Goal: Task Accomplishment & Management: Complete application form

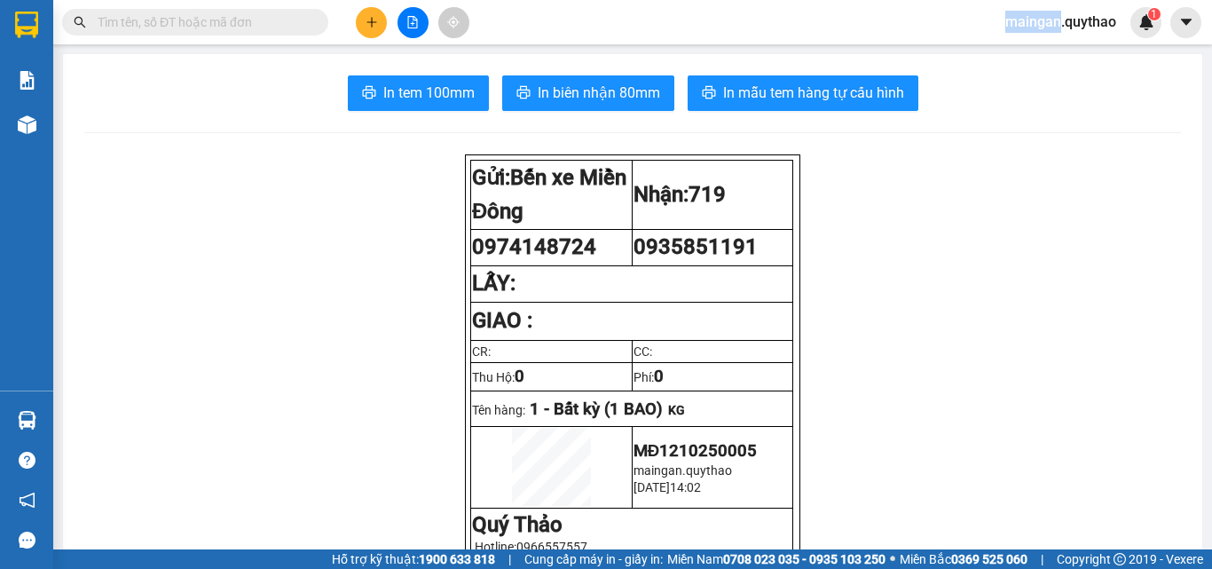
scroll to position [89, 0]
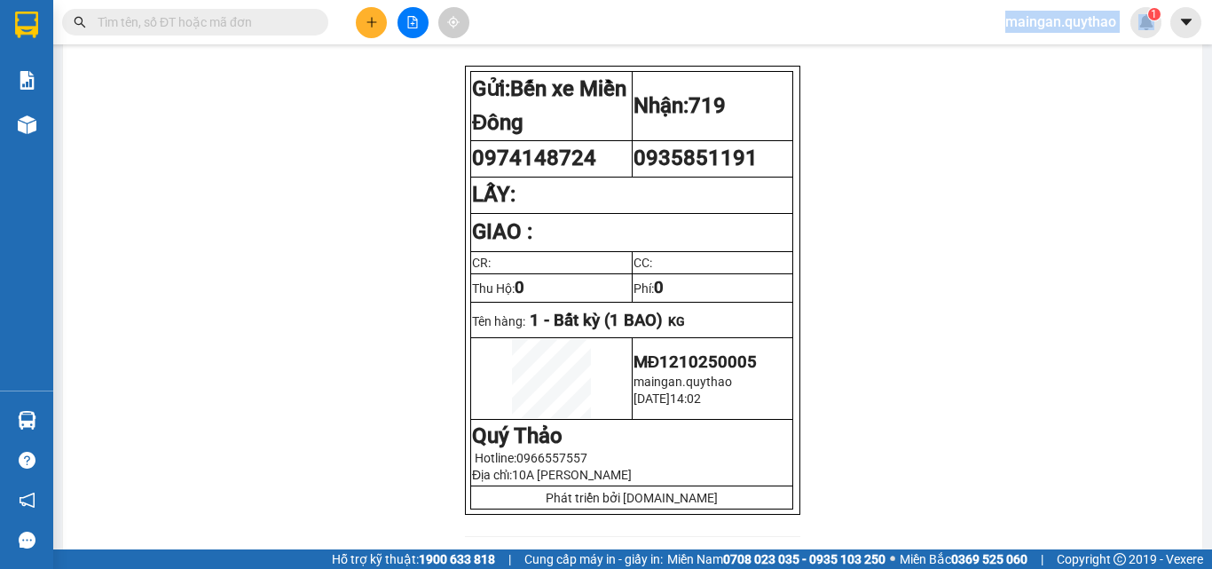
click at [363, 37] on div at bounding box center [412, 22] width 133 height 31
click at [375, 19] on icon "plus" at bounding box center [372, 22] width 12 height 12
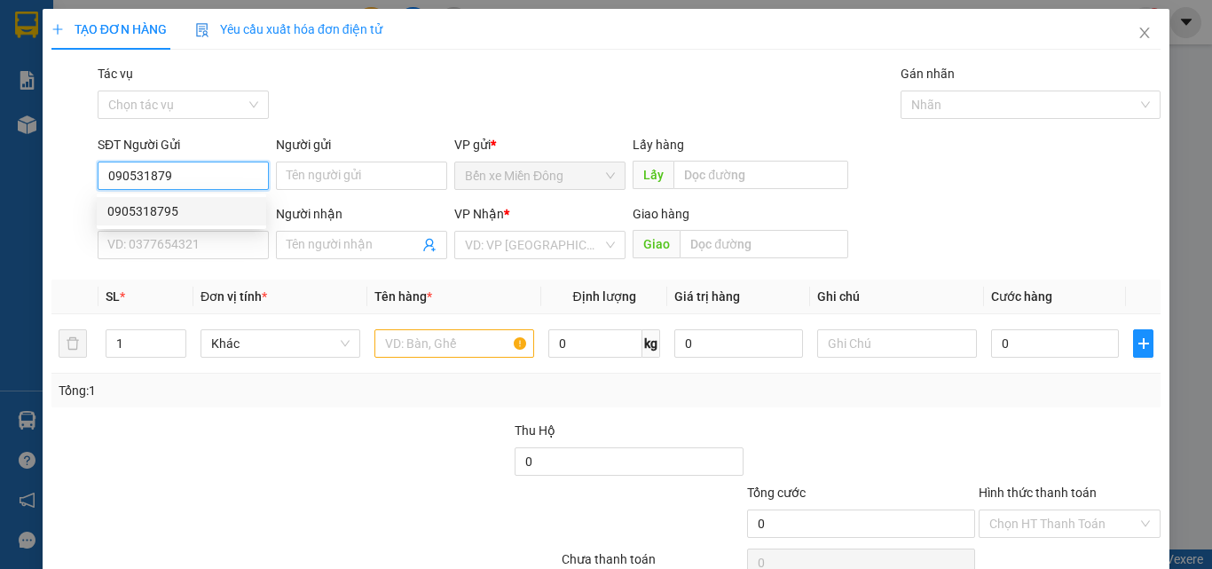
click at [177, 211] on div "0905318795" at bounding box center [181, 211] width 148 height 20
type input "0905318795"
type input "0932435252"
type input "0905318795"
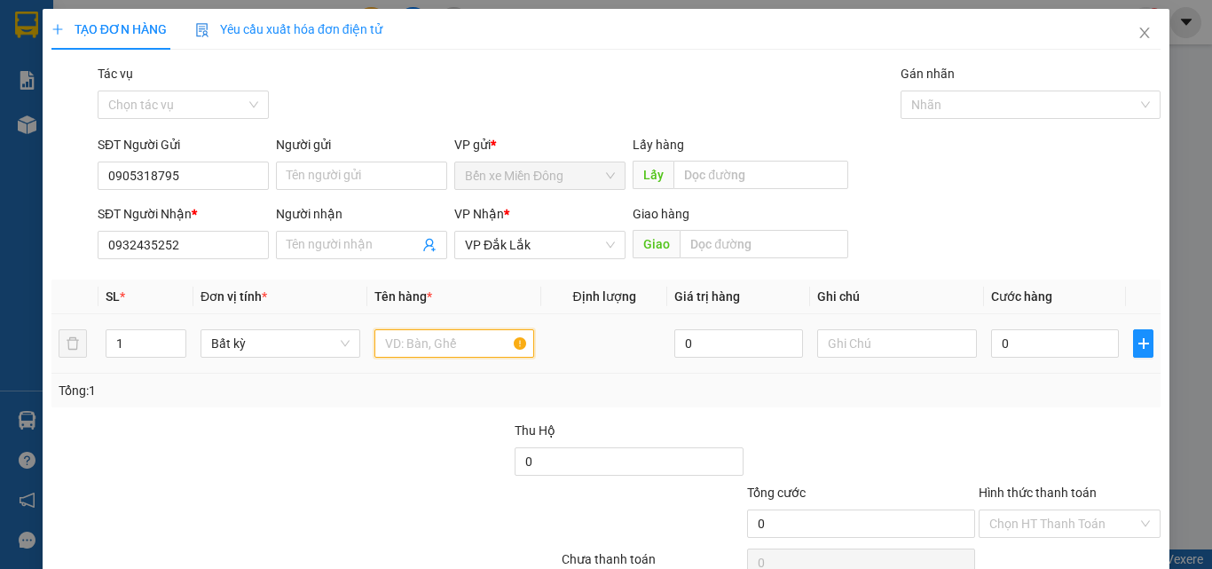
click at [405, 333] on input "text" at bounding box center [455, 343] width 160 height 28
click at [447, 354] on input "text" at bounding box center [455, 343] width 160 height 28
type input "1 THÙNG XỐP"
click at [1076, 357] on input "0" at bounding box center [1055, 343] width 128 height 28
type input "05"
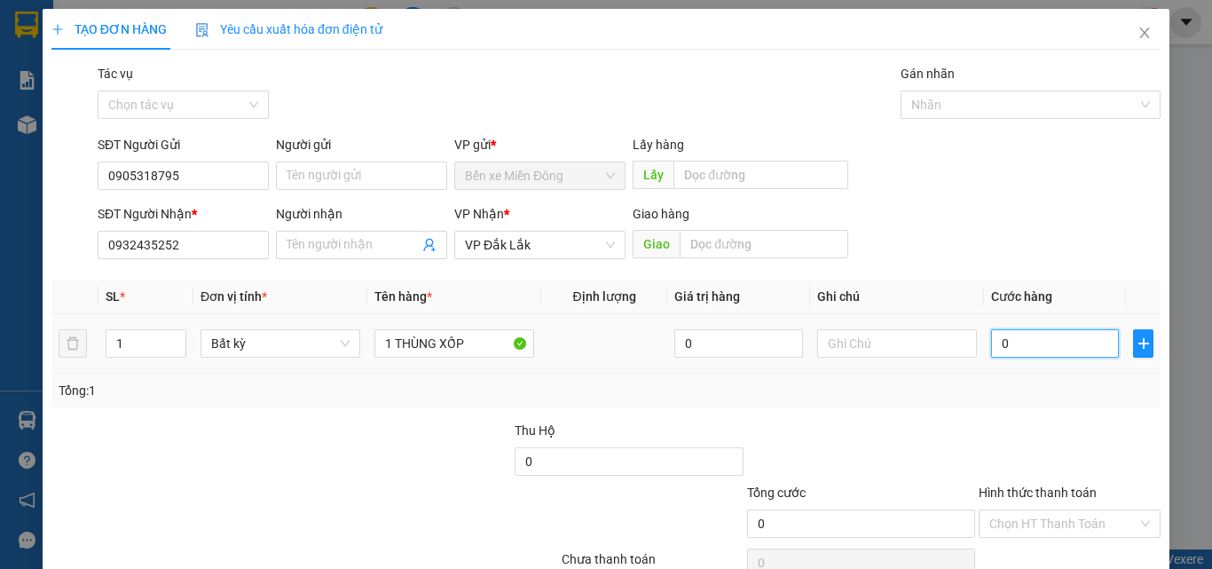
type input "5"
type input "050"
type input "50"
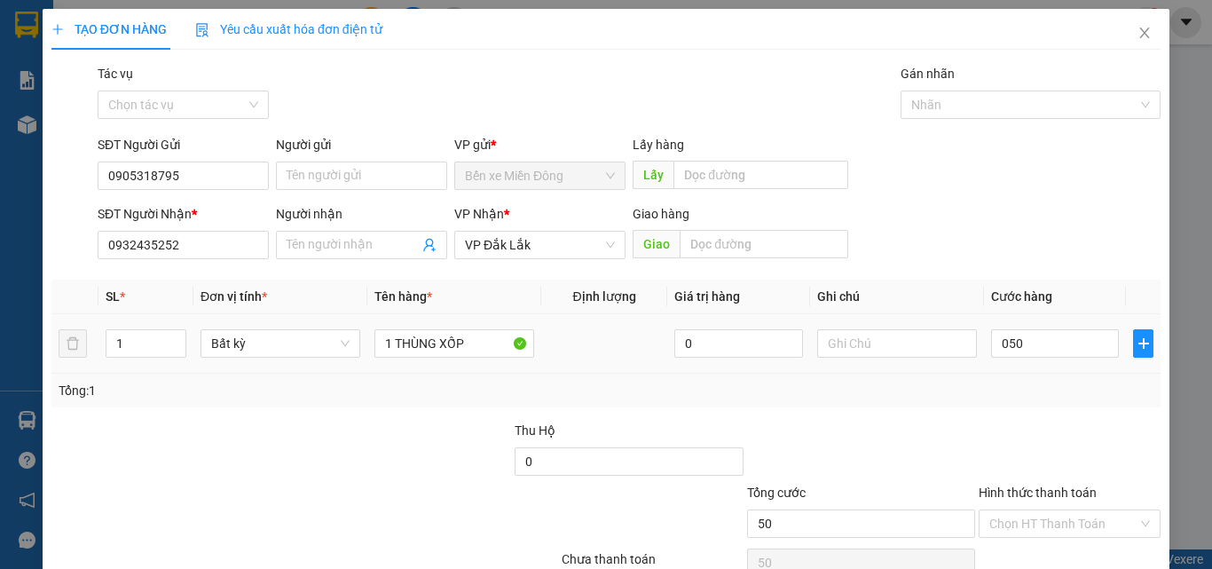
type input "50.000"
click at [1083, 381] on div "SL * Đơn vị tính * Tên hàng * Định lượng Giá trị hàng Ghi chú Cước hàng 1 Bất k…" at bounding box center [606, 344] width 1110 height 128
click at [1037, 524] on input "Hình thức thanh toán" at bounding box center [1064, 523] width 148 height 27
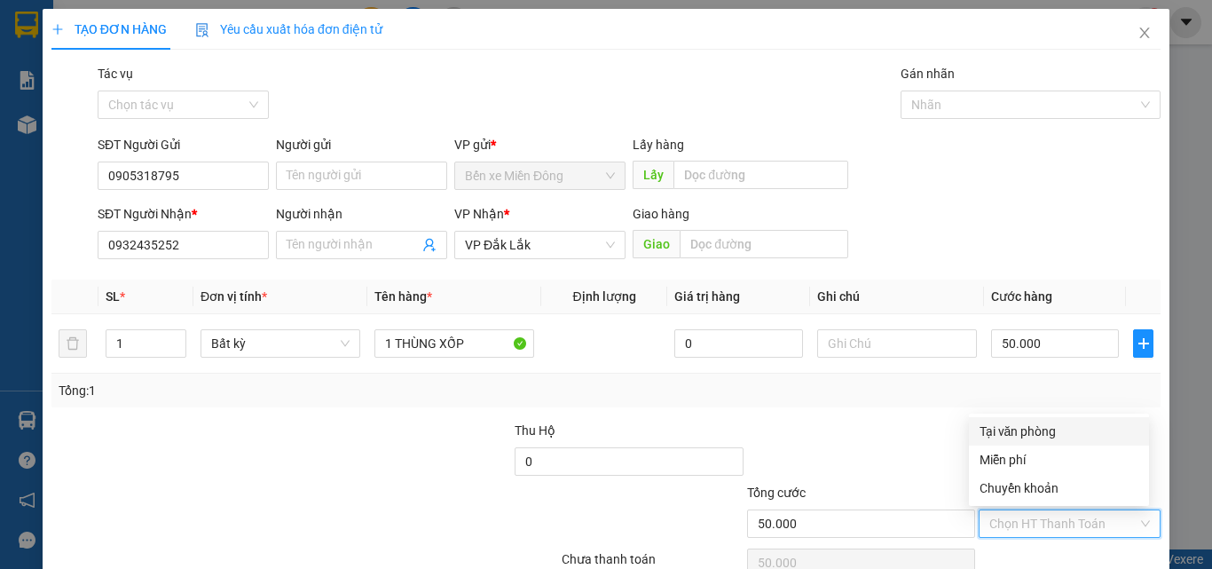
drag, startPoint x: 1008, startPoint y: 426, endPoint x: 1010, endPoint y: 439, distance: 13.4
click at [1008, 426] on div "Tại văn phòng" at bounding box center [1059, 432] width 159 height 20
type input "0"
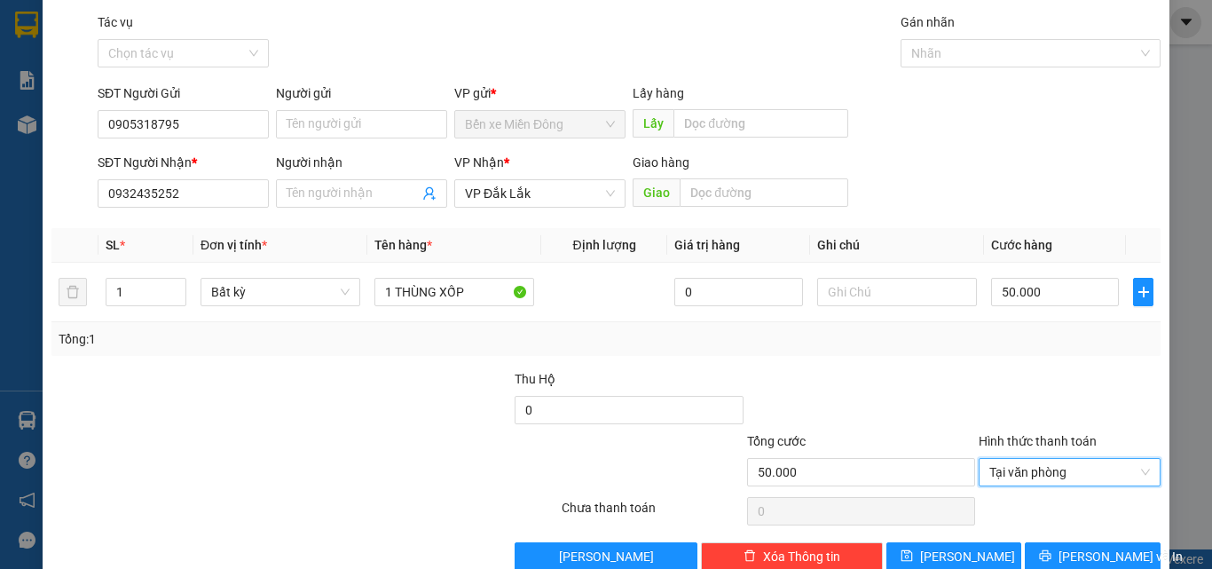
scroll to position [88, 0]
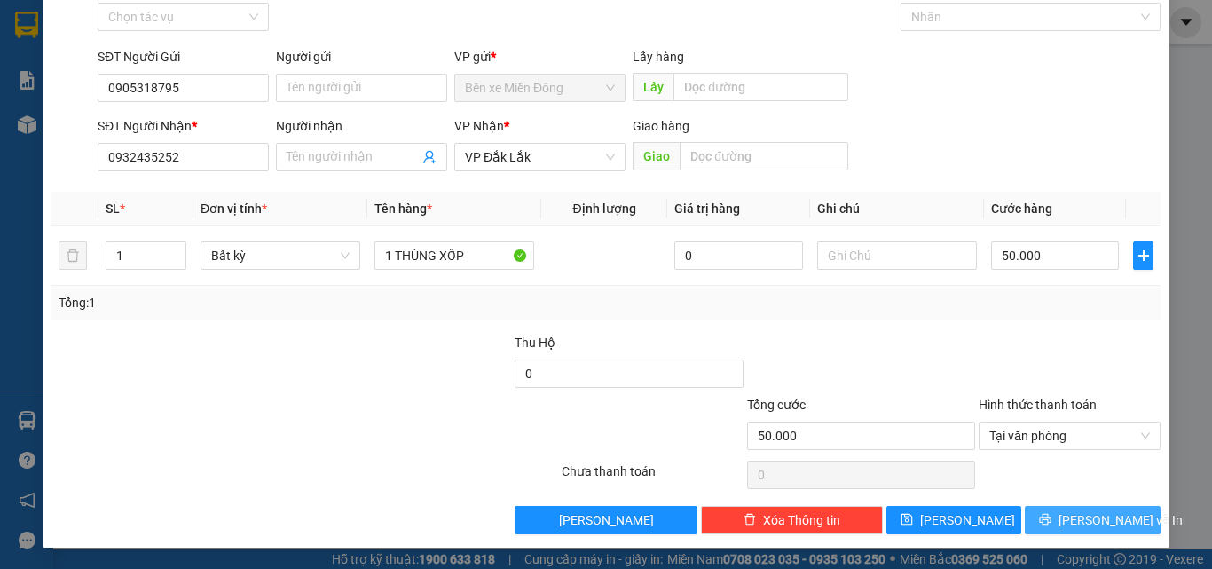
click at [1064, 513] on button "[PERSON_NAME] và In" at bounding box center [1093, 520] width 136 height 28
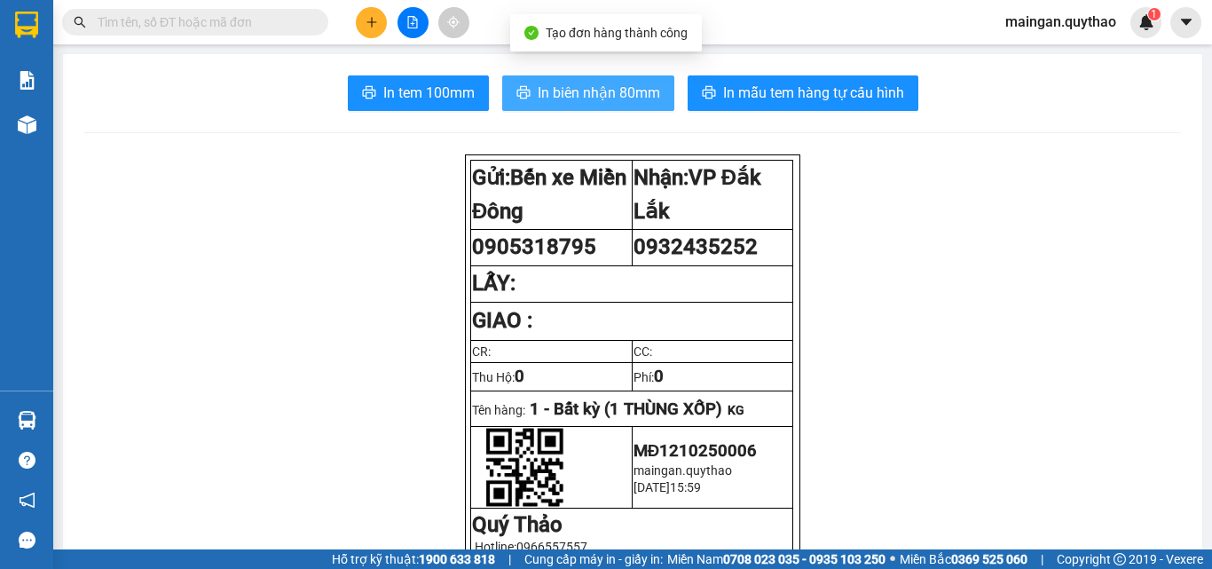
click at [572, 85] on span "In biên nhận 80mm" at bounding box center [599, 93] width 122 height 22
